Goal: Book appointment/travel/reservation

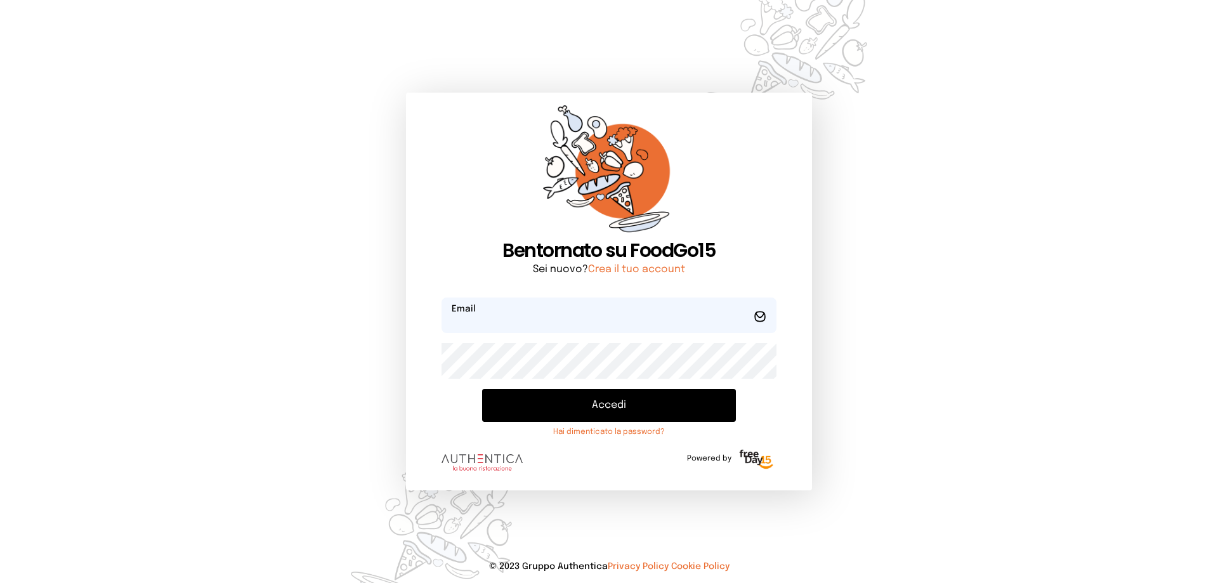
type input "**********"
click at [620, 390] on button "Accedi" at bounding box center [609, 405] width 254 height 33
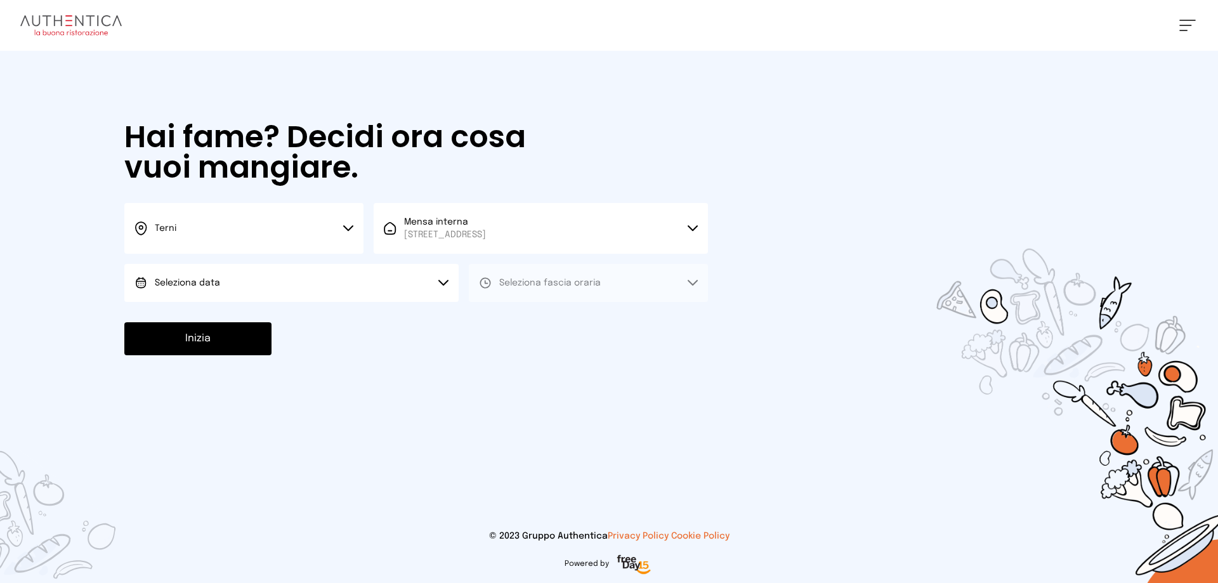
click at [251, 276] on button "Seleziona data" at bounding box center [291, 283] width 334 height 38
click at [264, 315] on li "[DATE], [DATE]" at bounding box center [291, 318] width 334 height 33
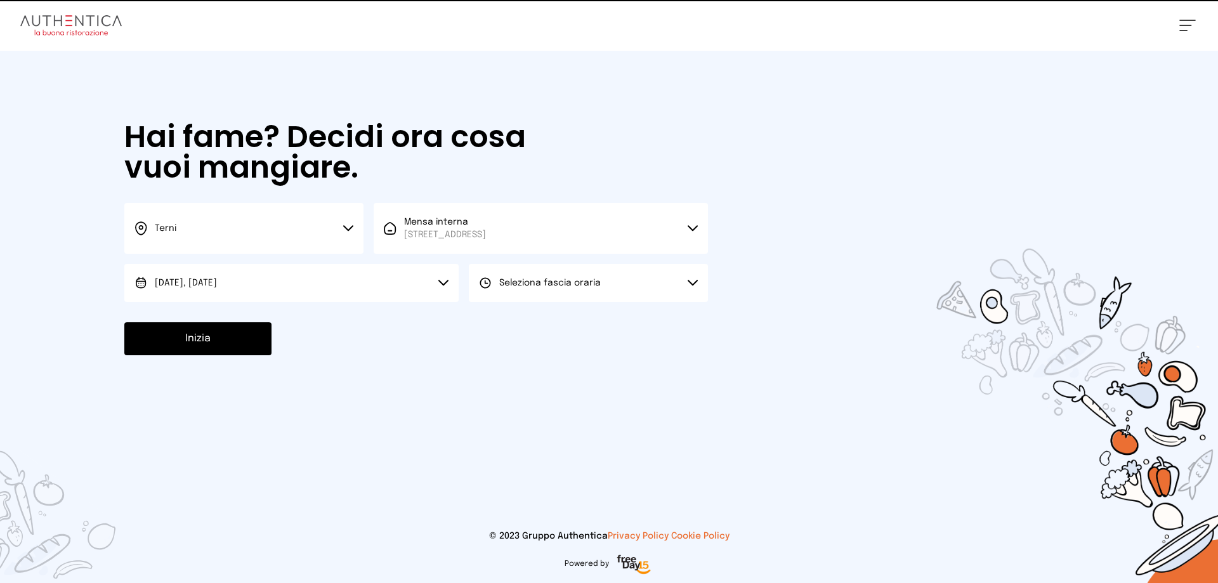
click at [576, 275] on button "Seleziona fascia oraria" at bounding box center [588, 283] width 239 height 38
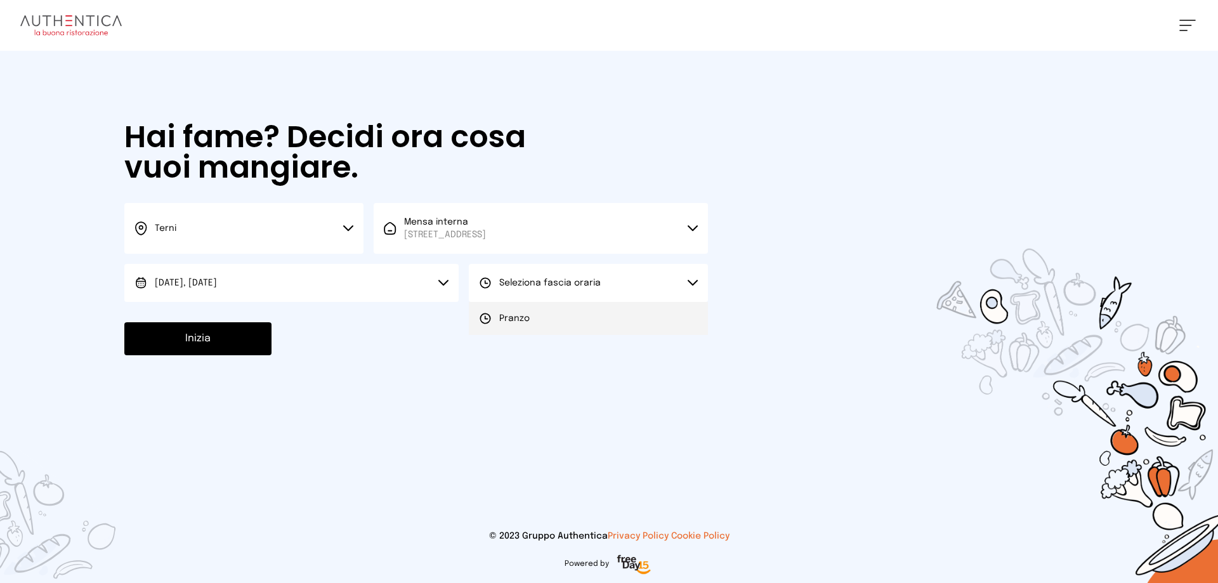
click at [569, 322] on li "Pranzo" at bounding box center [588, 318] width 239 height 33
click at [200, 339] on button "Inizia" at bounding box center [197, 338] width 147 height 33
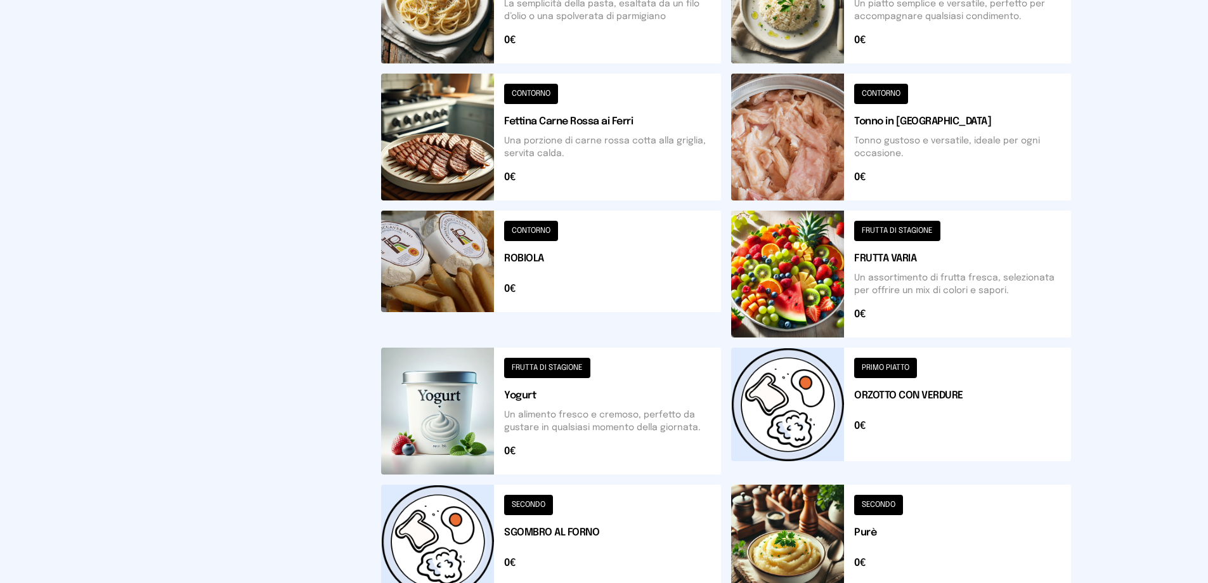
scroll to position [454, 0]
